Goal: Feedback & Contribution: Submit feedback/report problem

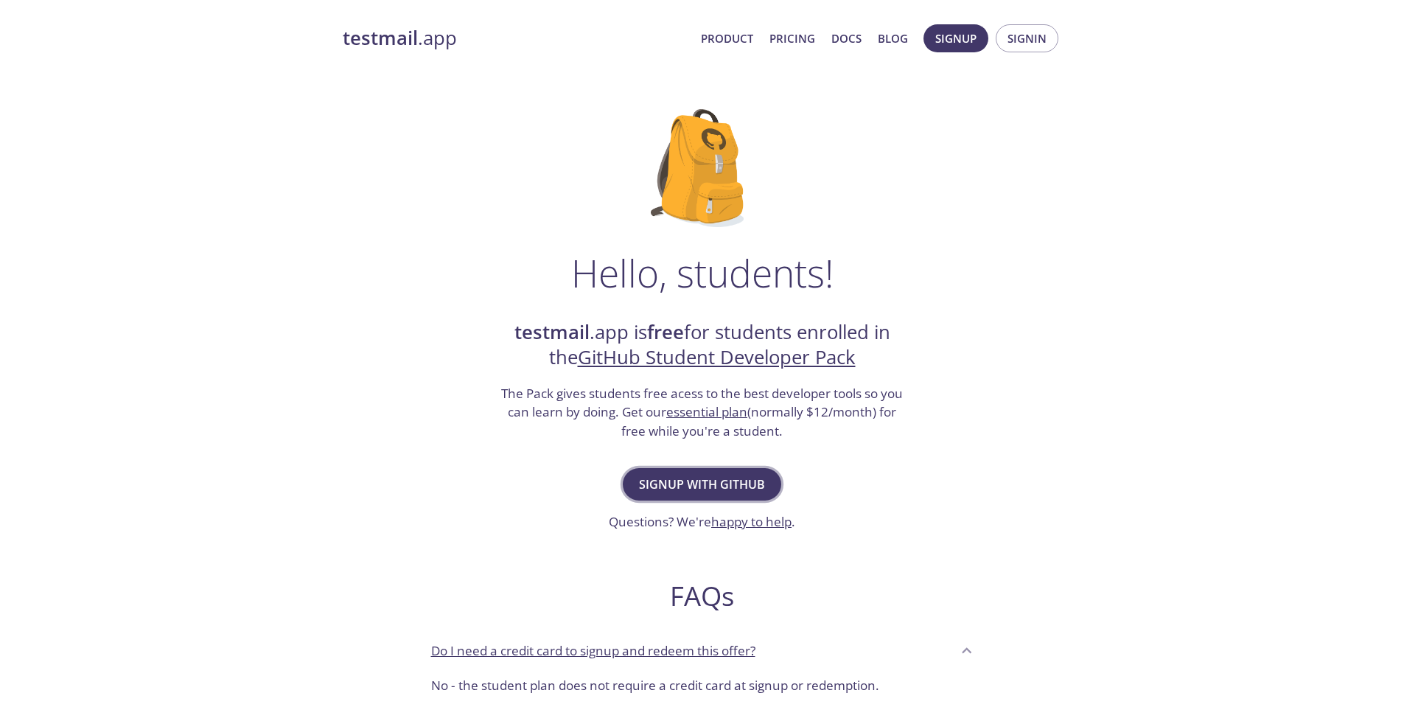
click at [702, 484] on span "Signup with GitHub" at bounding box center [702, 484] width 126 height 21
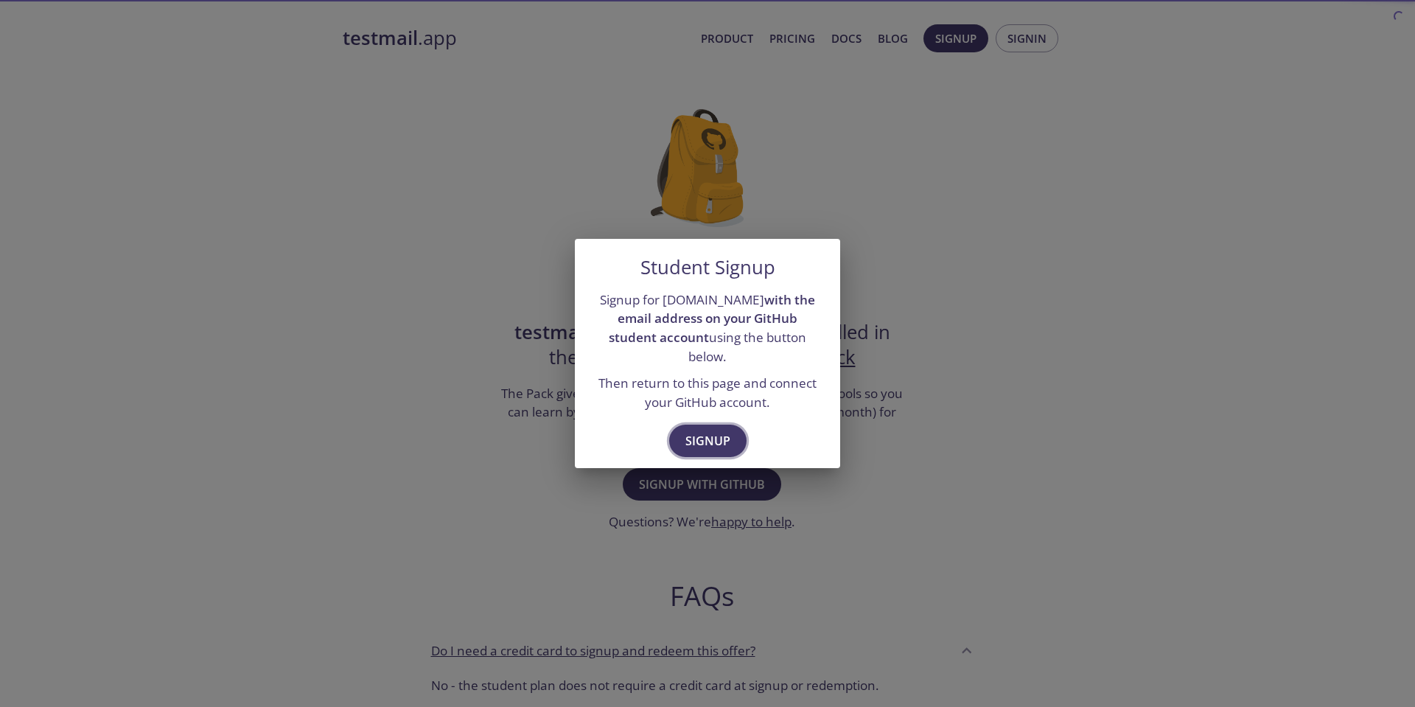
click at [732, 430] on button "Signup" at bounding box center [707, 441] width 77 height 32
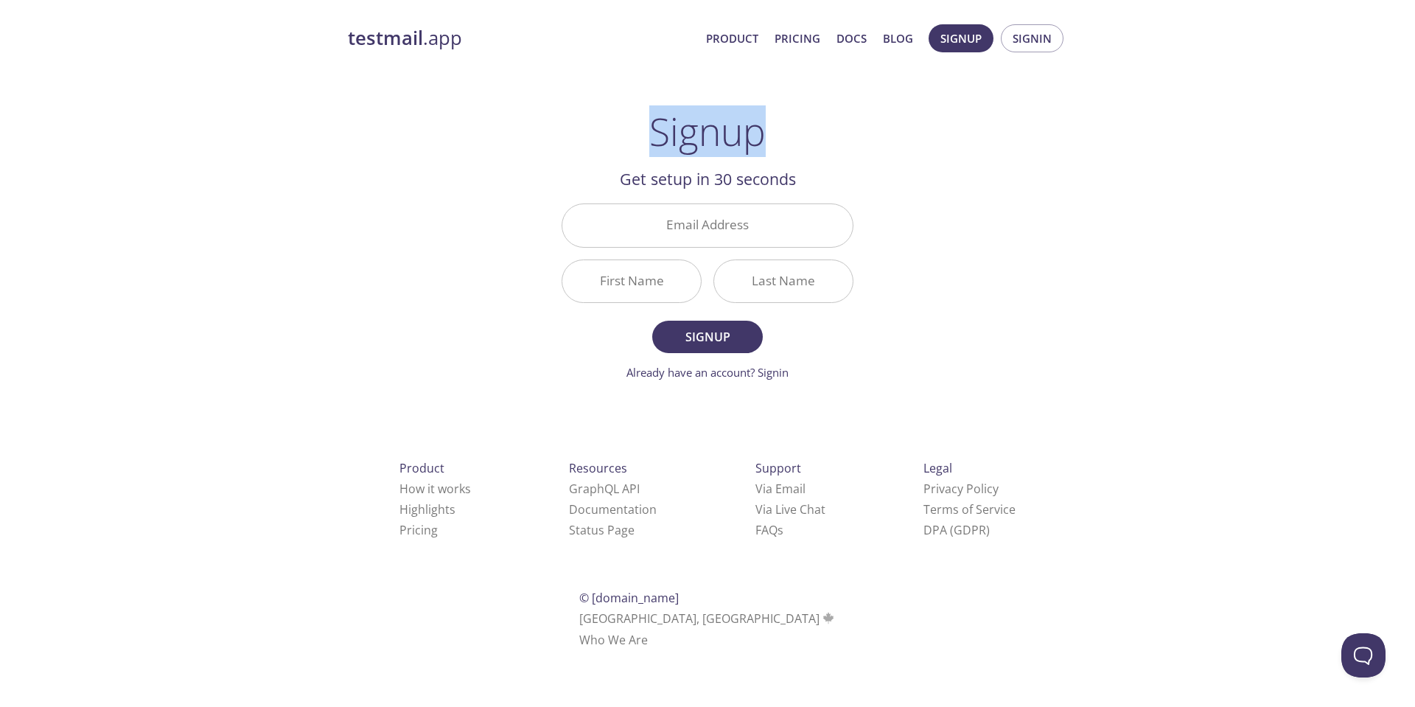
drag, startPoint x: 660, startPoint y: 127, endPoint x: 767, endPoint y: 127, distance: 106.9
click at [767, 127] on div "Signup Get setup in 30 seconds Email Address First Name Last Name Signup Alread…" at bounding box center [708, 245] width 292 height 272
drag, startPoint x: 651, startPoint y: 177, endPoint x: 895, endPoint y: 185, distance: 244.8
click at [811, 179] on h2 "Get setup in 30 seconds" at bounding box center [708, 179] width 292 height 25
click at [901, 186] on div "testmail .app Product Pricing Docs Blog Signup Signin Signup Get setup in 30 se…" at bounding box center [707, 353] width 755 height 677
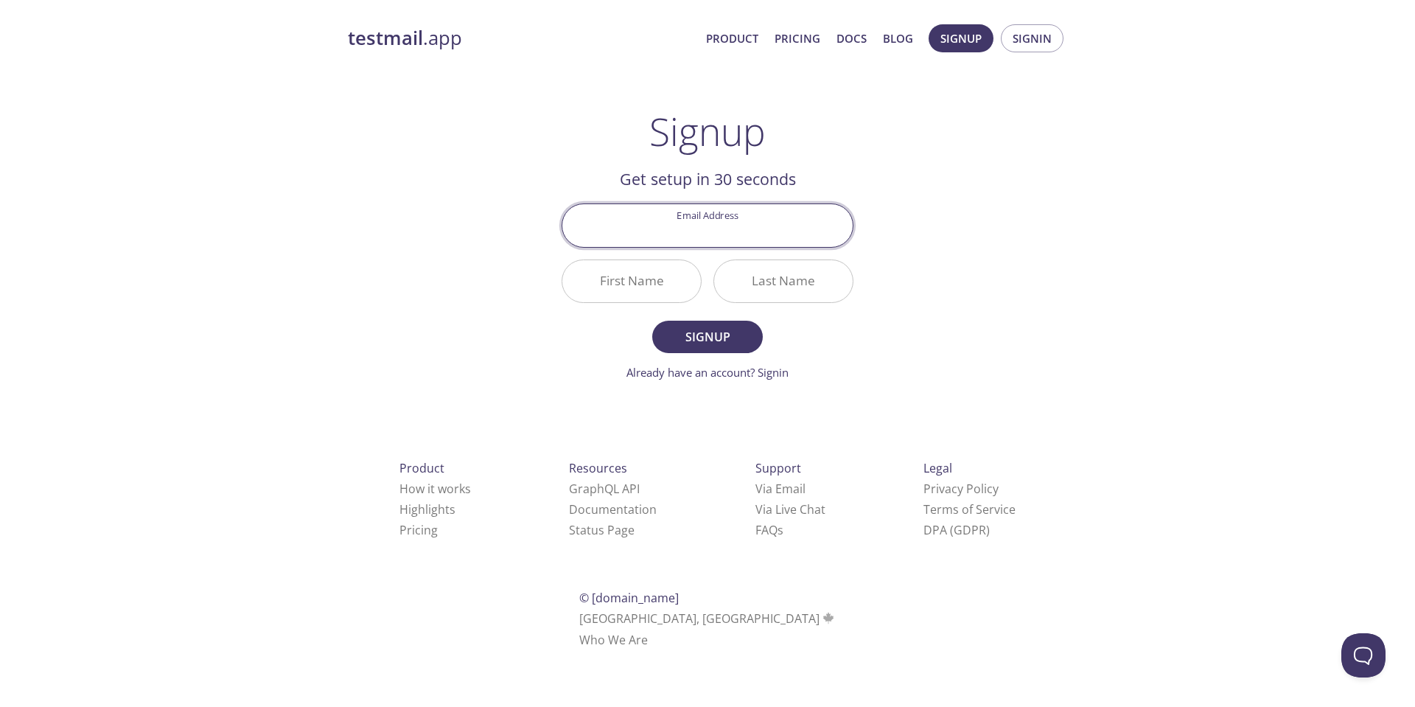
click at [749, 212] on input "Email Address" at bounding box center [707, 225] width 290 height 42
type input "[EMAIL_ADDRESS][DOMAIN_NAME]"
click at [636, 291] on input "First Name" at bounding box center [631, 281] width 139 height 42
type input "Gamer"
click at [735, 293] on input "Last Name" at bounding box center [783, 281] width 139 height 42
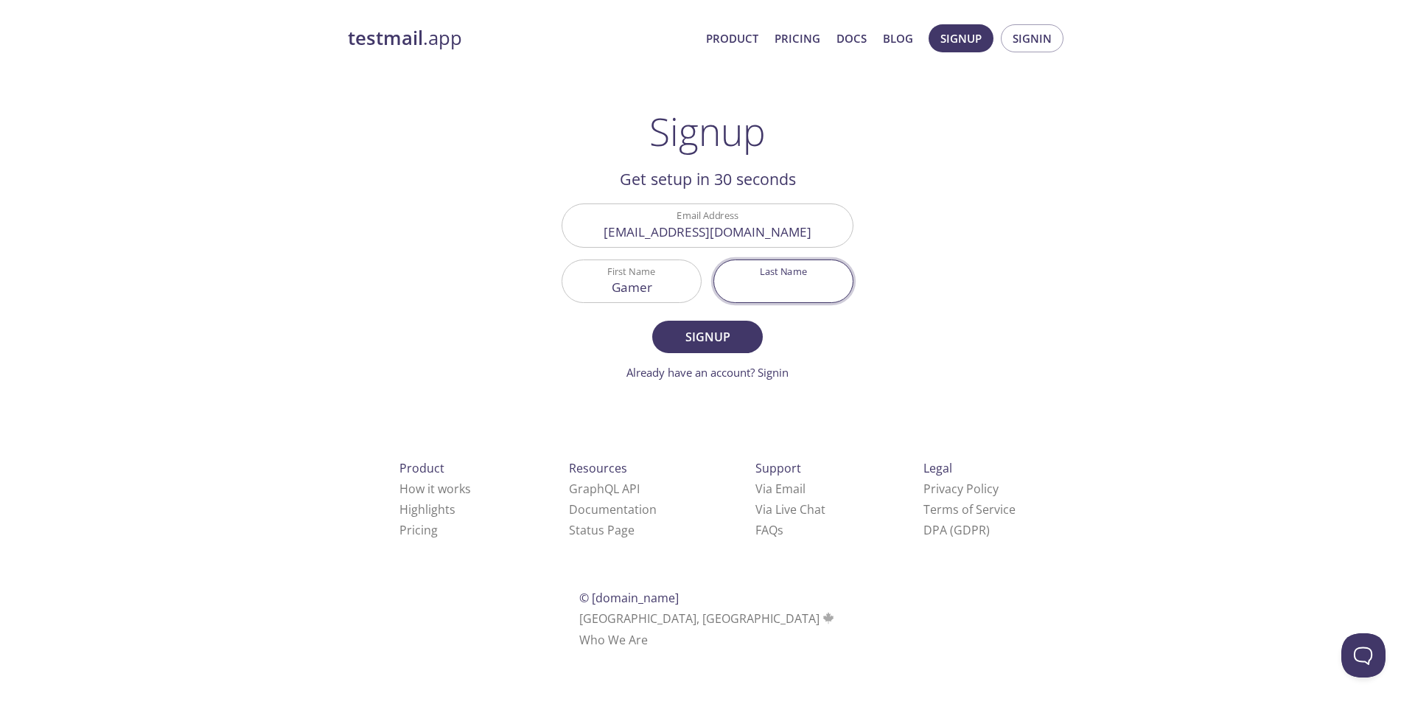
click at [714, 290] on div "Last Name" at bounding box center [783, 280] width 140 height 43
click at [734, 290] on input "Last Name" at bounding box center [783, 281] width 139 height 42
type input "neww"
click at [711, 339] on span "Signup" at bounding box center [707, 336] width 78 height 21
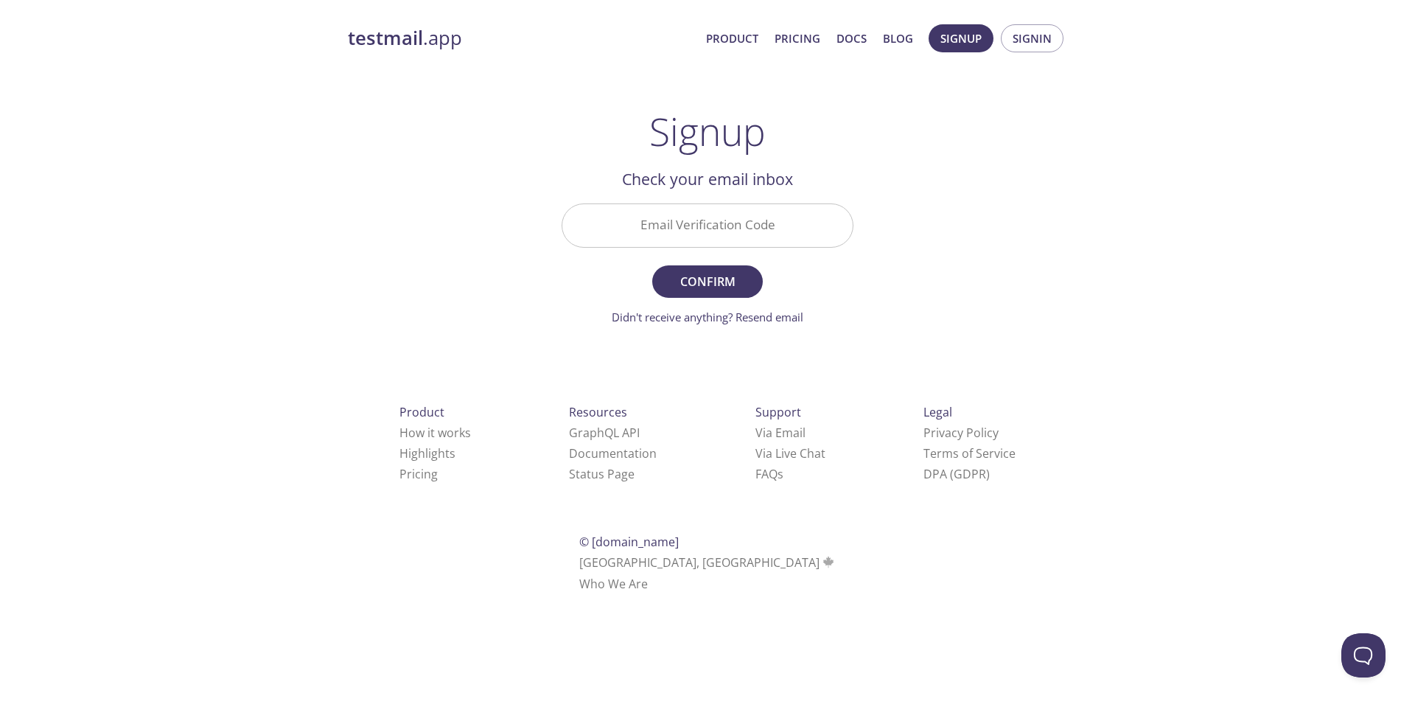
click at [830, 217] on input "Email Verification Code" at bounding box center [707, 225] width 290 height 42
paste input "UVT8Y8Y"
type input "UVT8Y8Y"
click at [747, 271] on button "Confirm" at bounding box center [707, 281] width 111 height 32
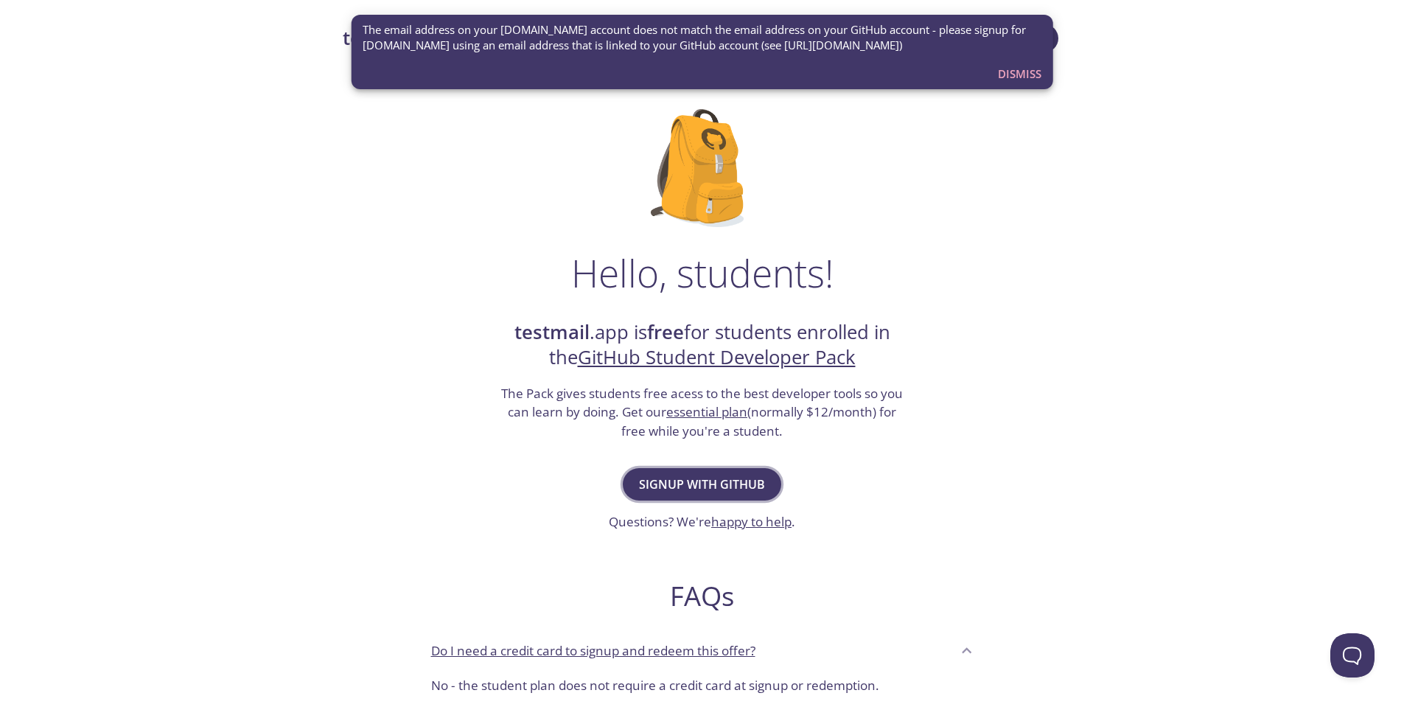
click at [750, 488] on span "Signup with GitHub" at bounding box center [702, 484] width 126 height 21
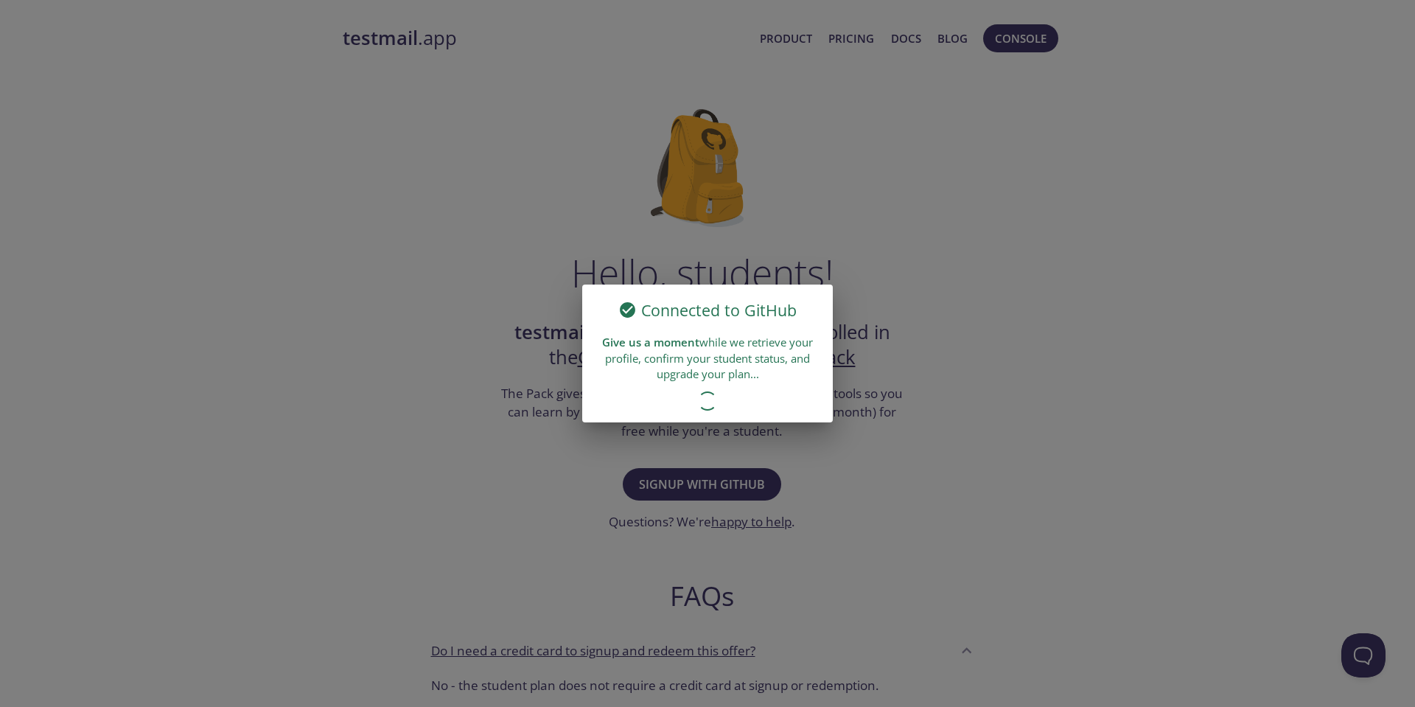
click at [907, 154] on div "Connected to GitHub Give us a moment while we retrieve your profile, confirm yo…" at bounding box center [707, 353] width 1415 height 707
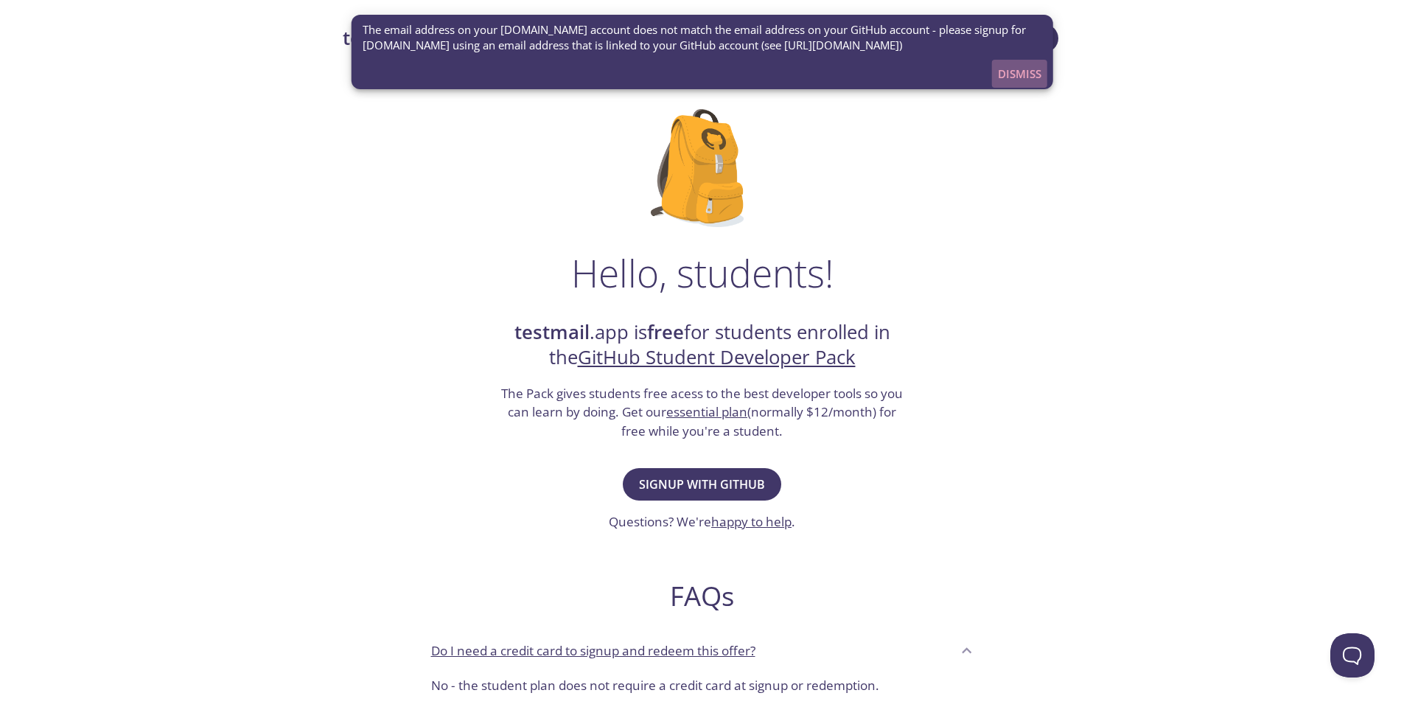
click at [1037, 69] on span "Dismiss" at bounding box center [1019, 73] width 43 height 19
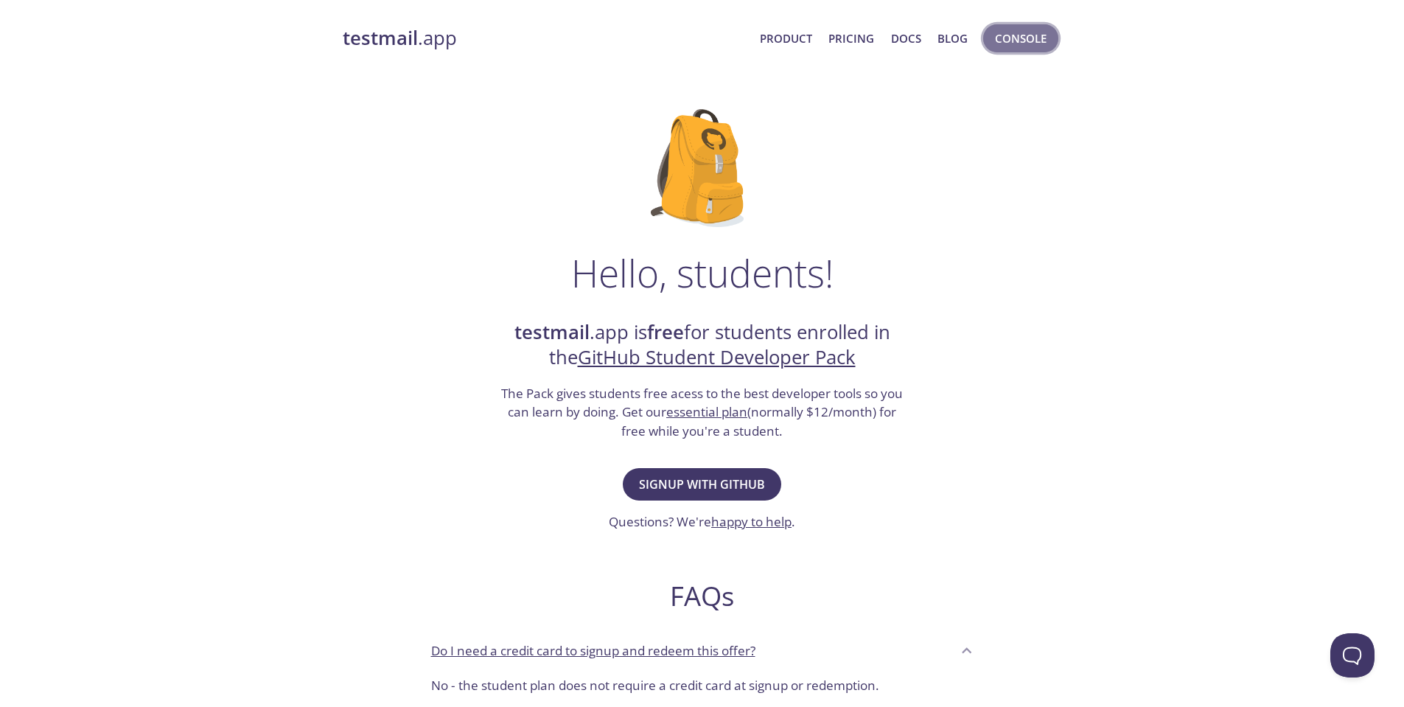
click at [1019, 35] on span "Console" at bounding box center [1021, 38] width 52 height 19
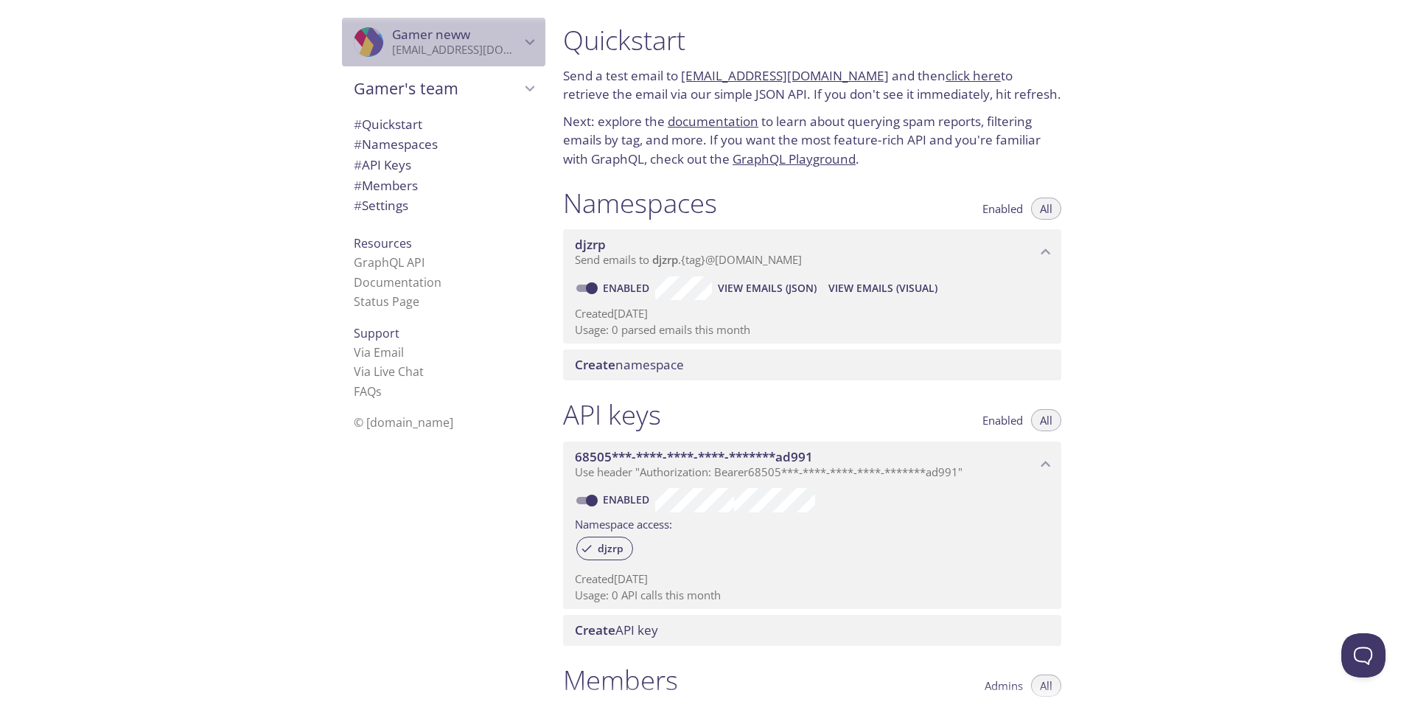
click at [503, 46] on p "[EMAIL_ADDRESS][DOMAIN_NAME]" at bounding box center [456, 50] width 128 height 15
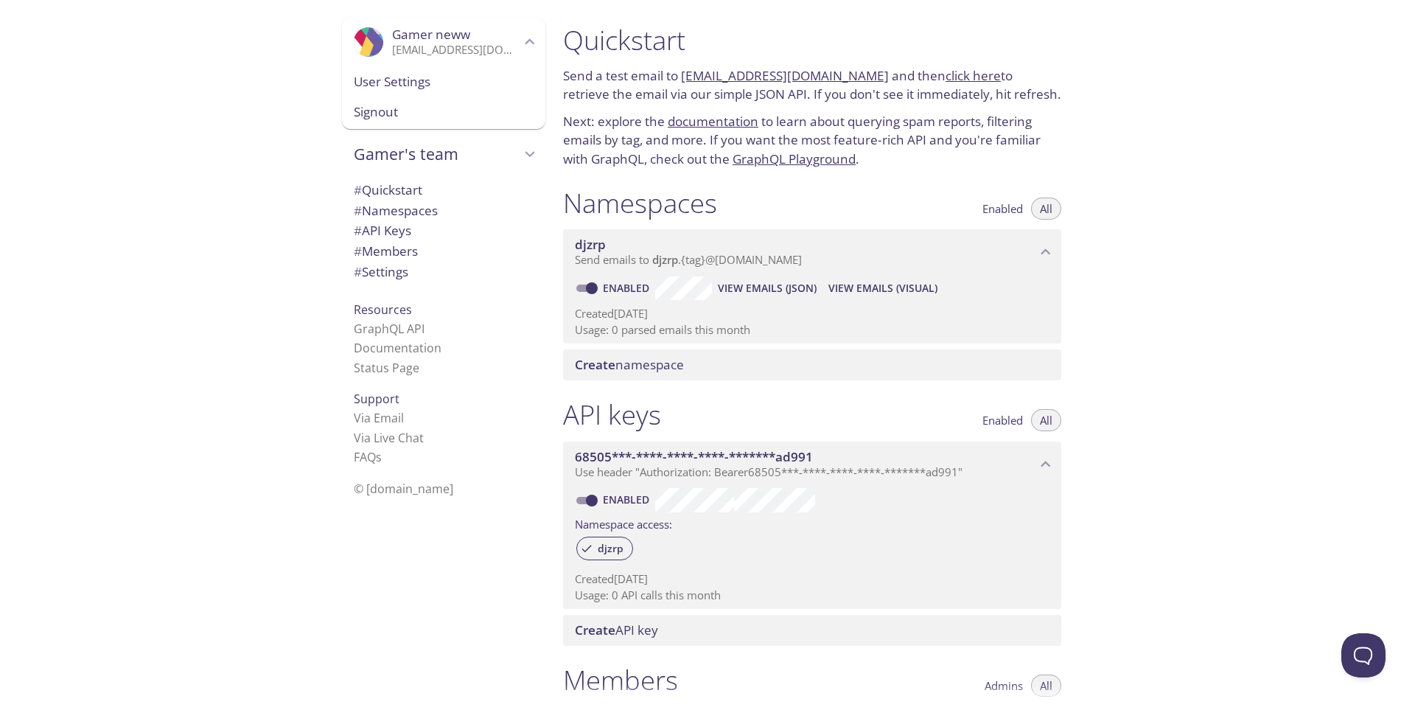
click at [431, 87] on span "User Settings" at bounding box center [444, 81] width 180 height 19
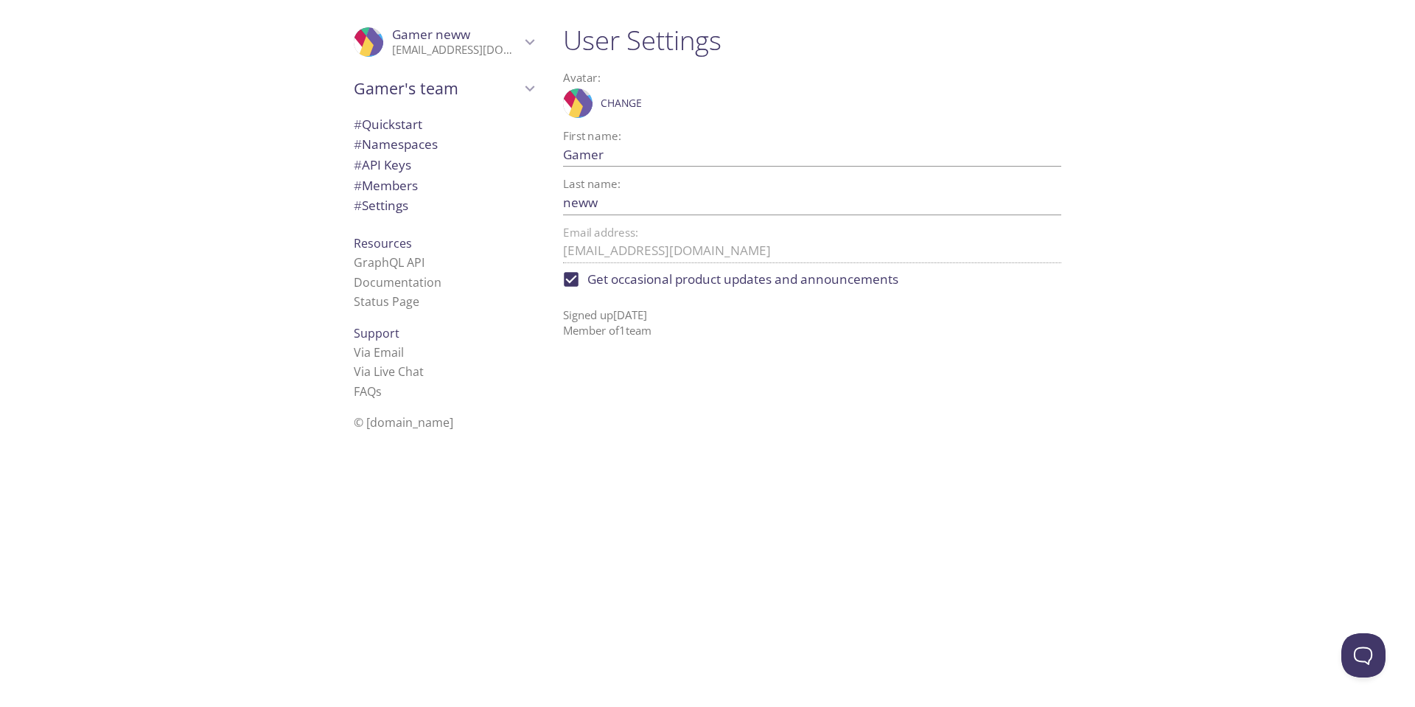
click at [564, 273] on input "Get occasional product updates and announcements" at bounding box center [571, 279] width 32 height 32
checkbox input "false"
click at [1353, 647] on button "Open Beacon popover" at bounding box center [1360, 652] width 44 height 44
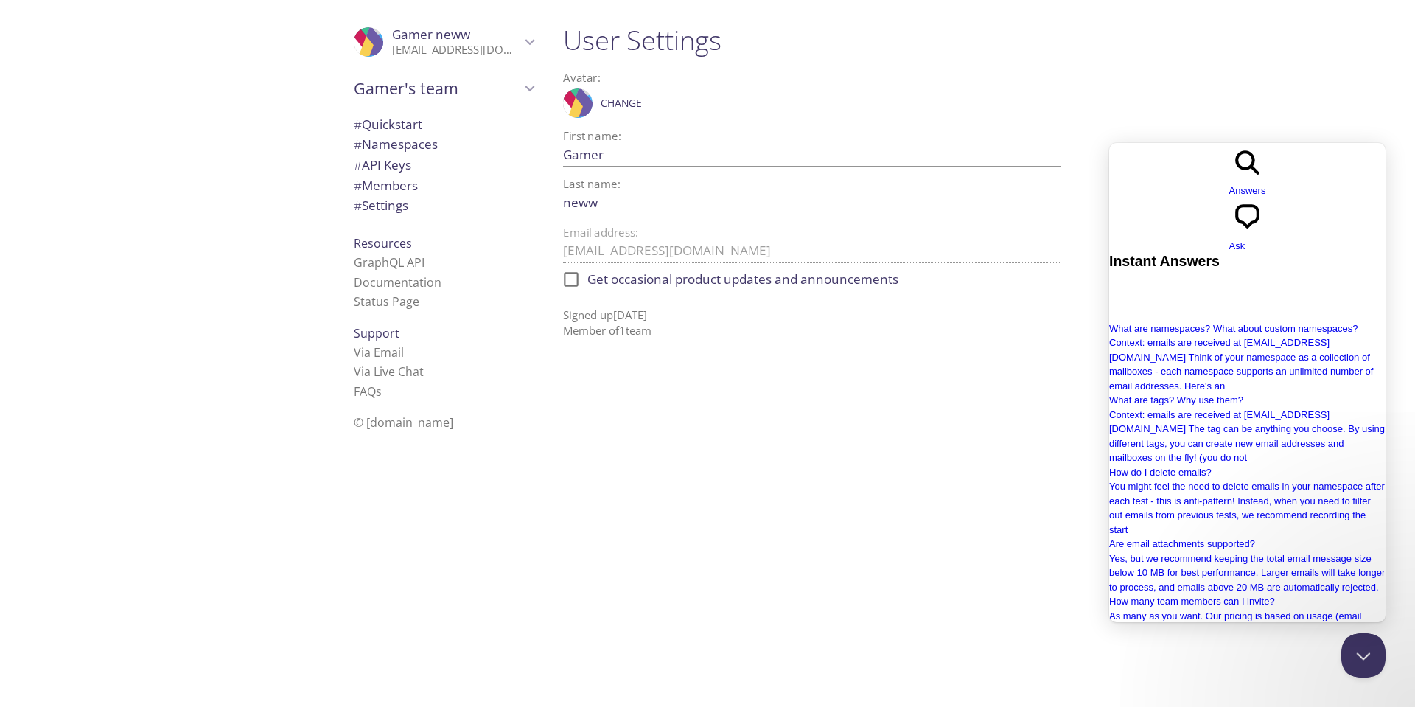
click at [1246, 240] on span "Ask" at bounding box center [1237, 245] width 16 height 11
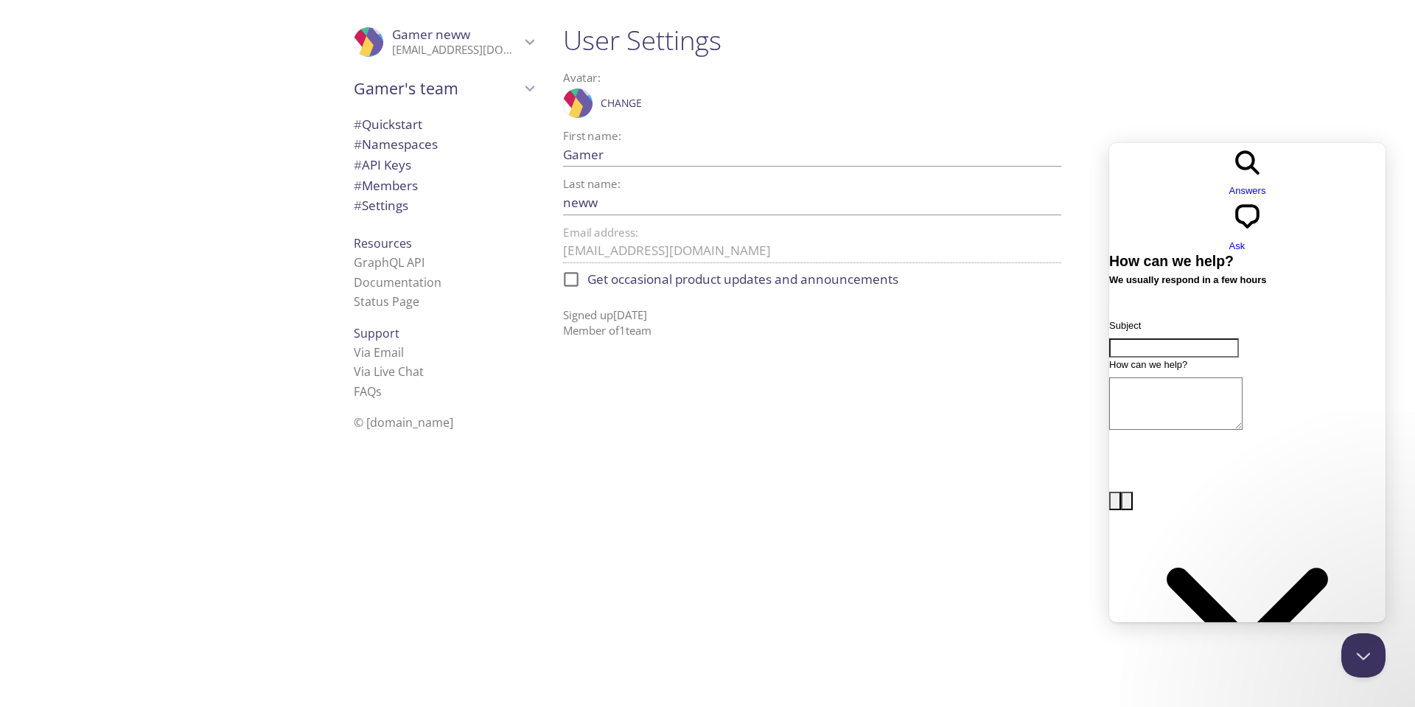
click at [1212, 338] on input "Subject" at bounding box center [1174, 347] width 130 height 19
type input "Change email"
click at [1205, 412] on form "Subject Change email How can we help? image-plus emoji cross-large Send a messa…" at bounding box center [1247, 564] width 276 height 492
click at [1191, 377] on textarea "How can we help?" at bounding box center [1175, 403] width 133 height 52
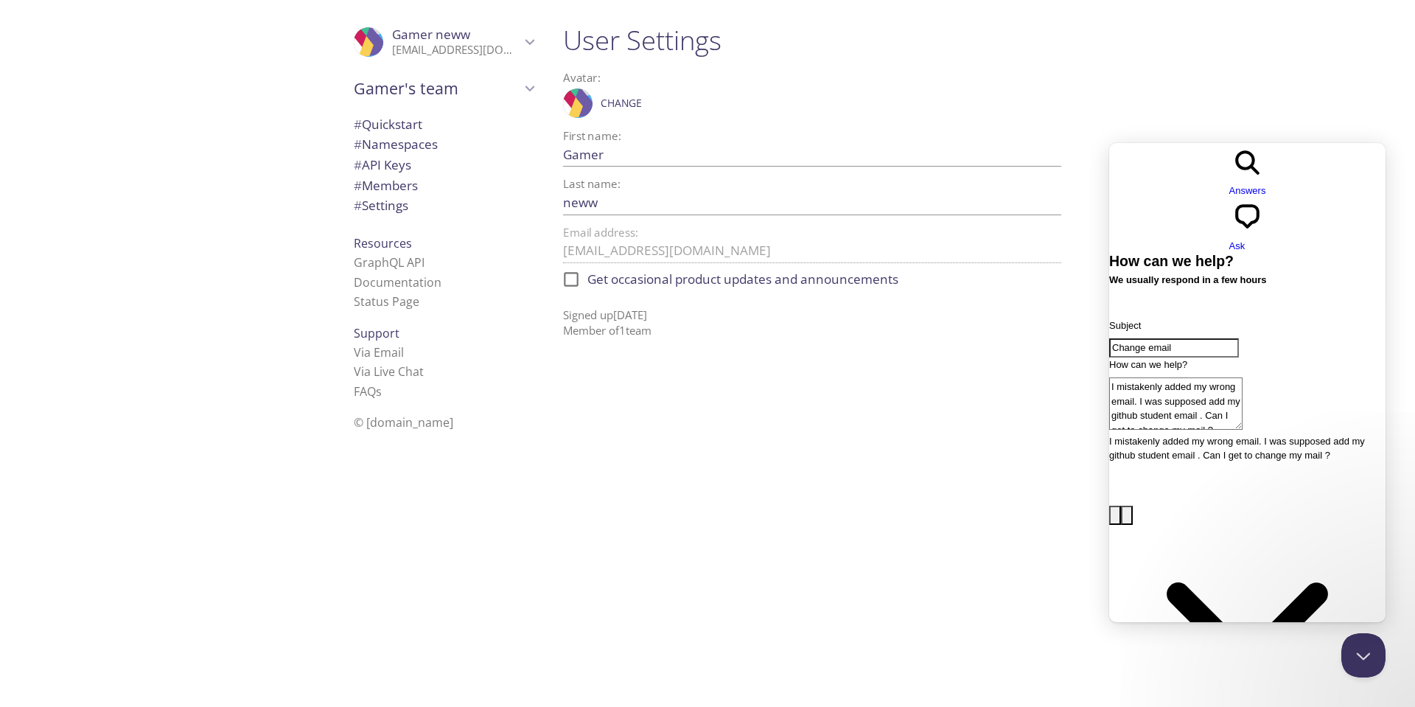
type textarea "I mistakenly added my wrong email. I was supposed add my github student email .…"
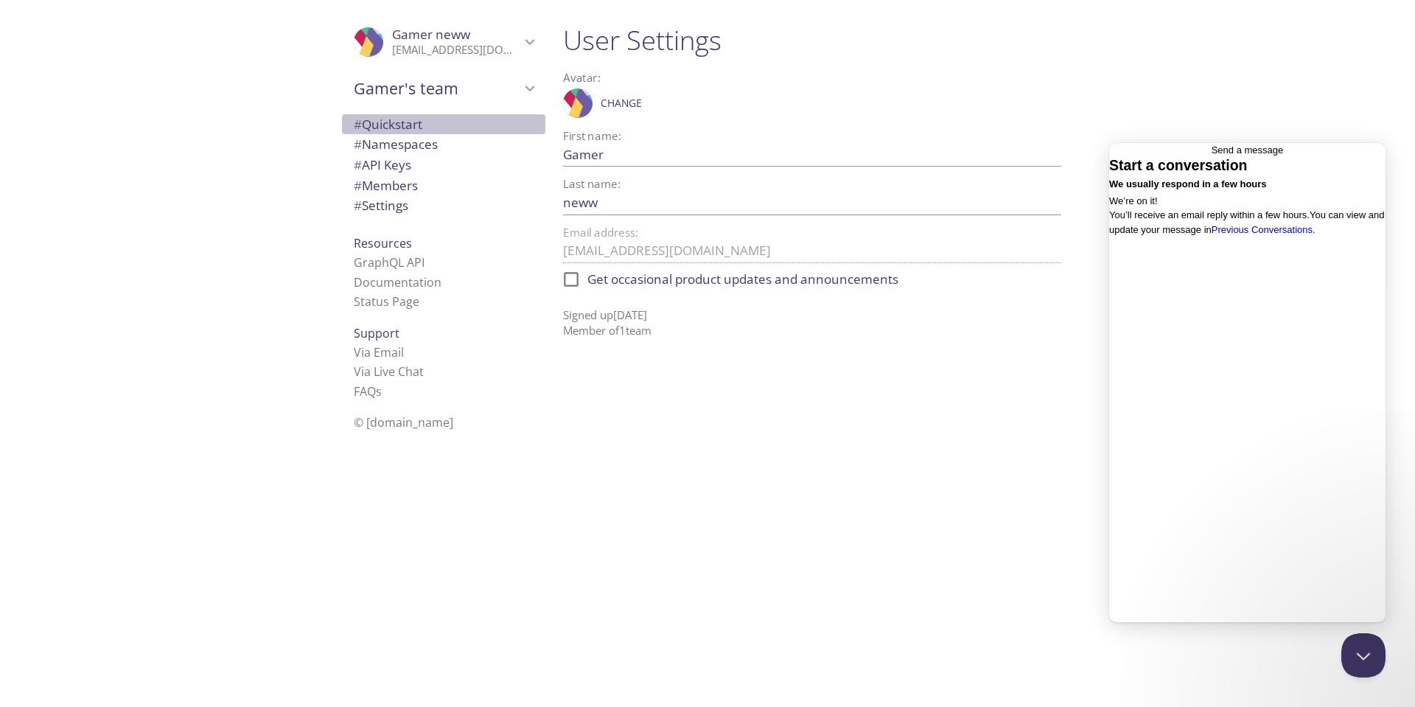
click at [373, 123] on span "# Quickstart" at bounding box center [388, 124] width 69 height 17
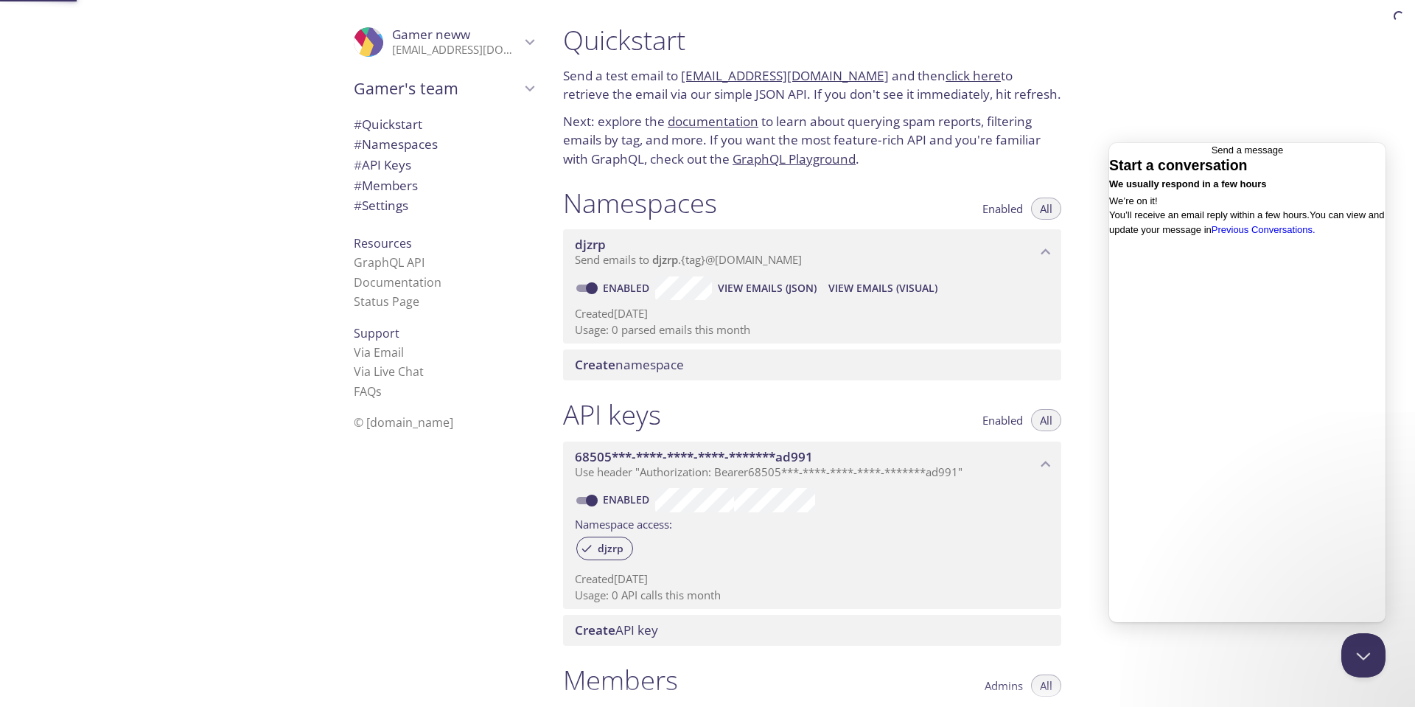
scroll to position [24, 0]
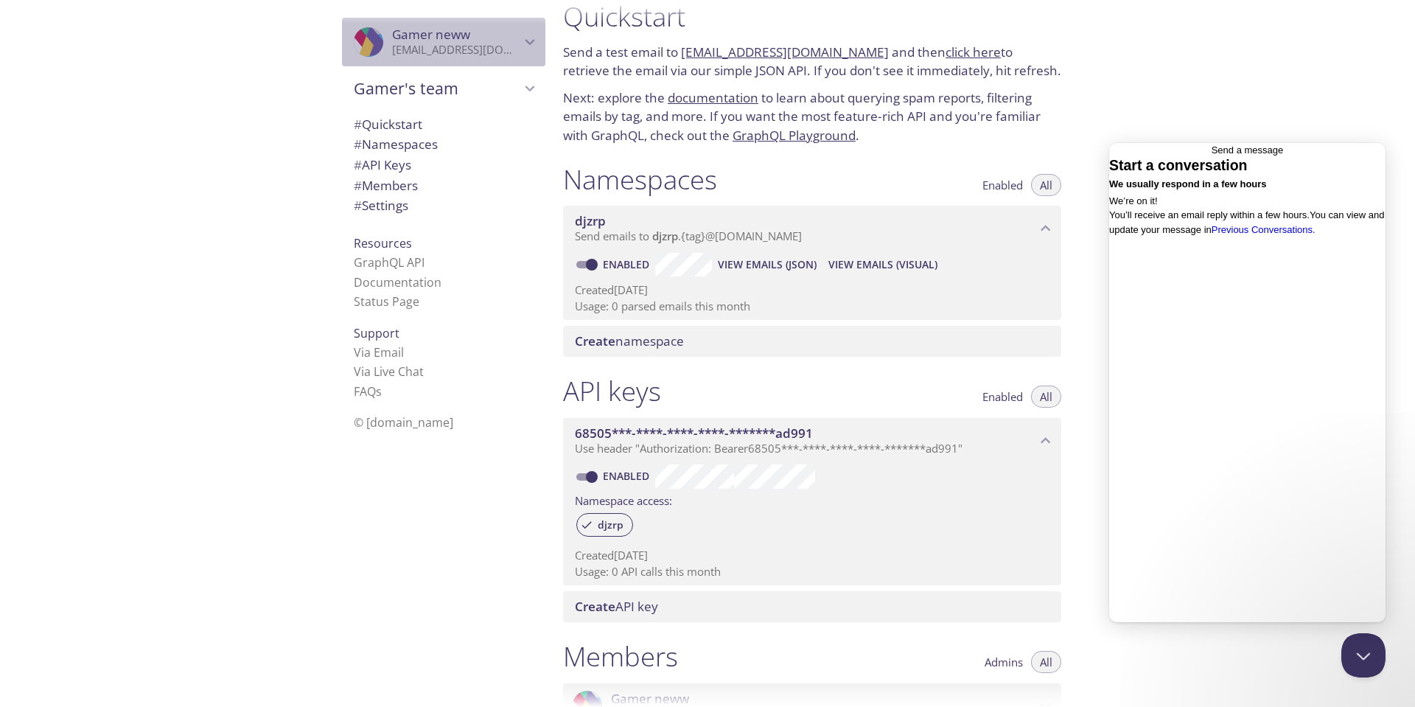
click at [374, 49] on icon "Gamer neww" at bounding box center [383, 44] width 18 height 20
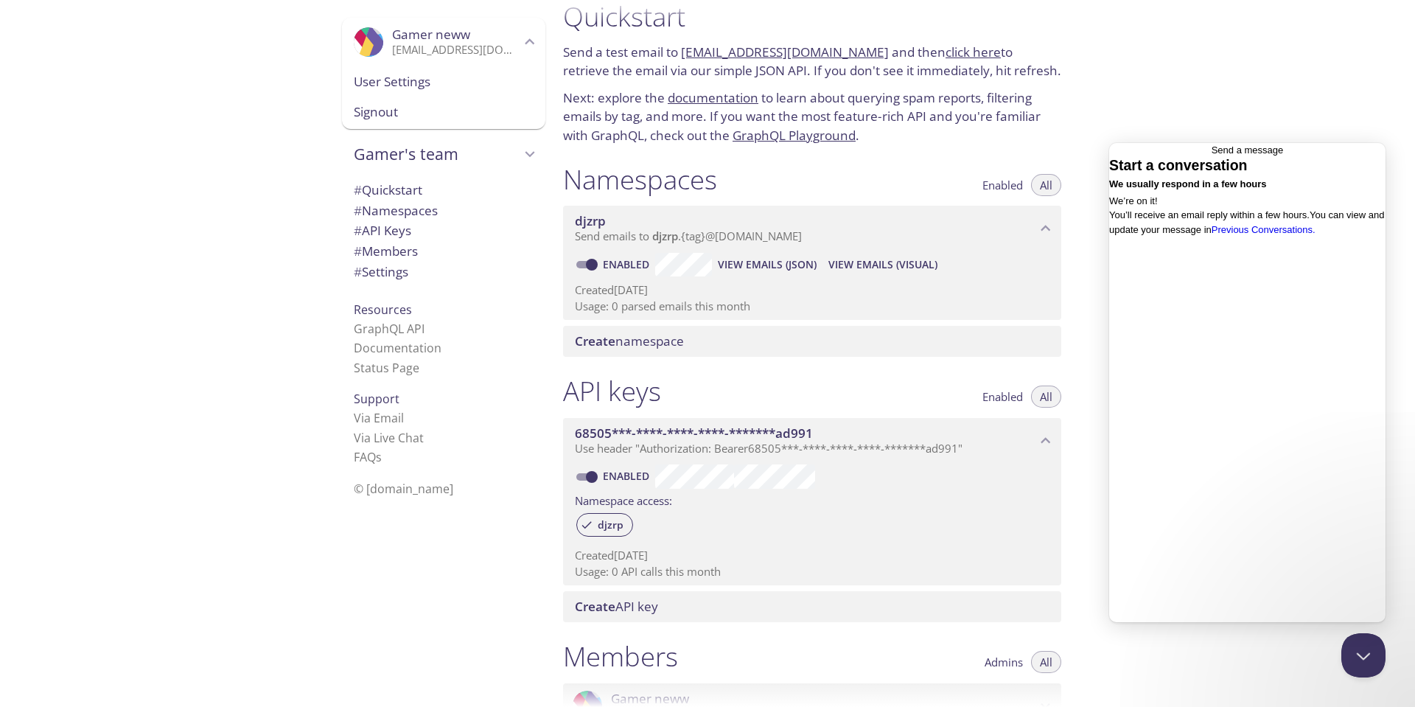
click at [374, 49] on icon "Gamer neww" at bounding box center [383, 44] width 18 height 20
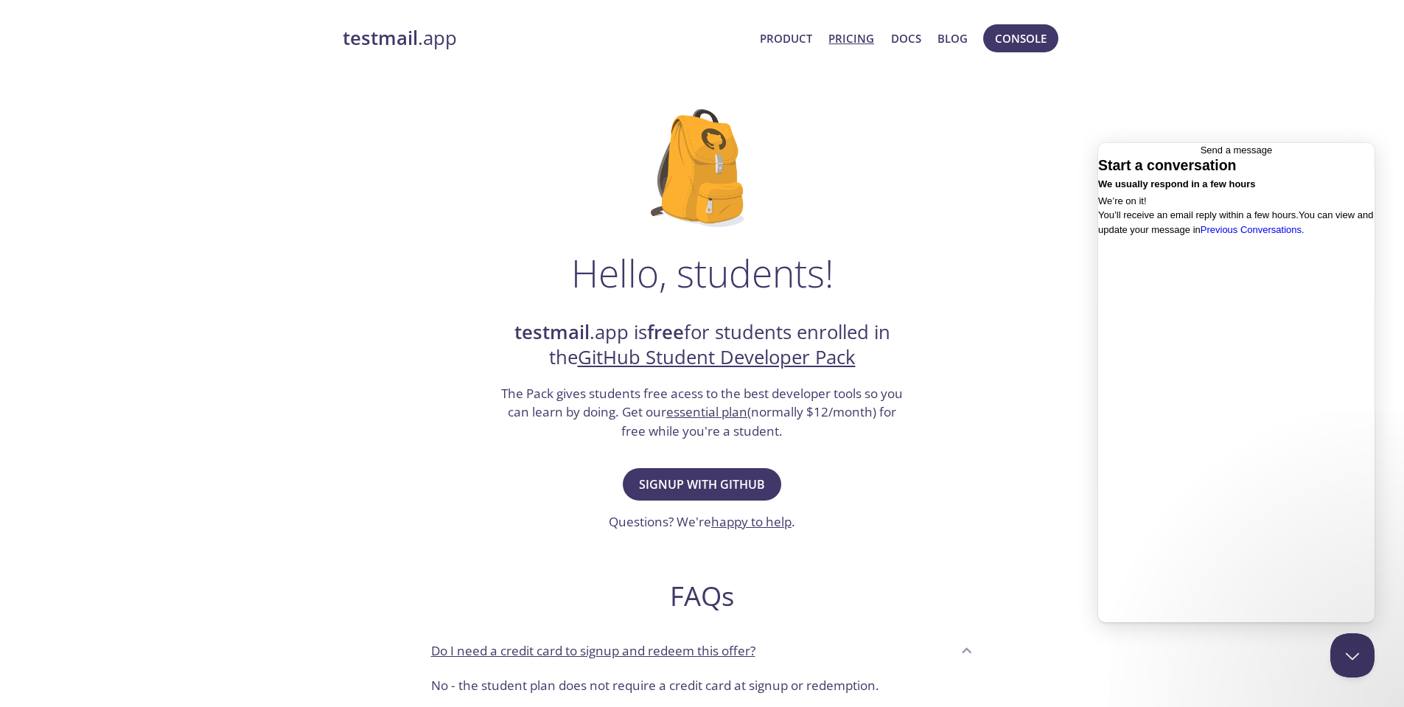
click at [850, 30] on link "Pricing" at bounding box center [851, 38] width 46 height 19
